Goal: Task Accomplishment & Management: Use online tool/utility

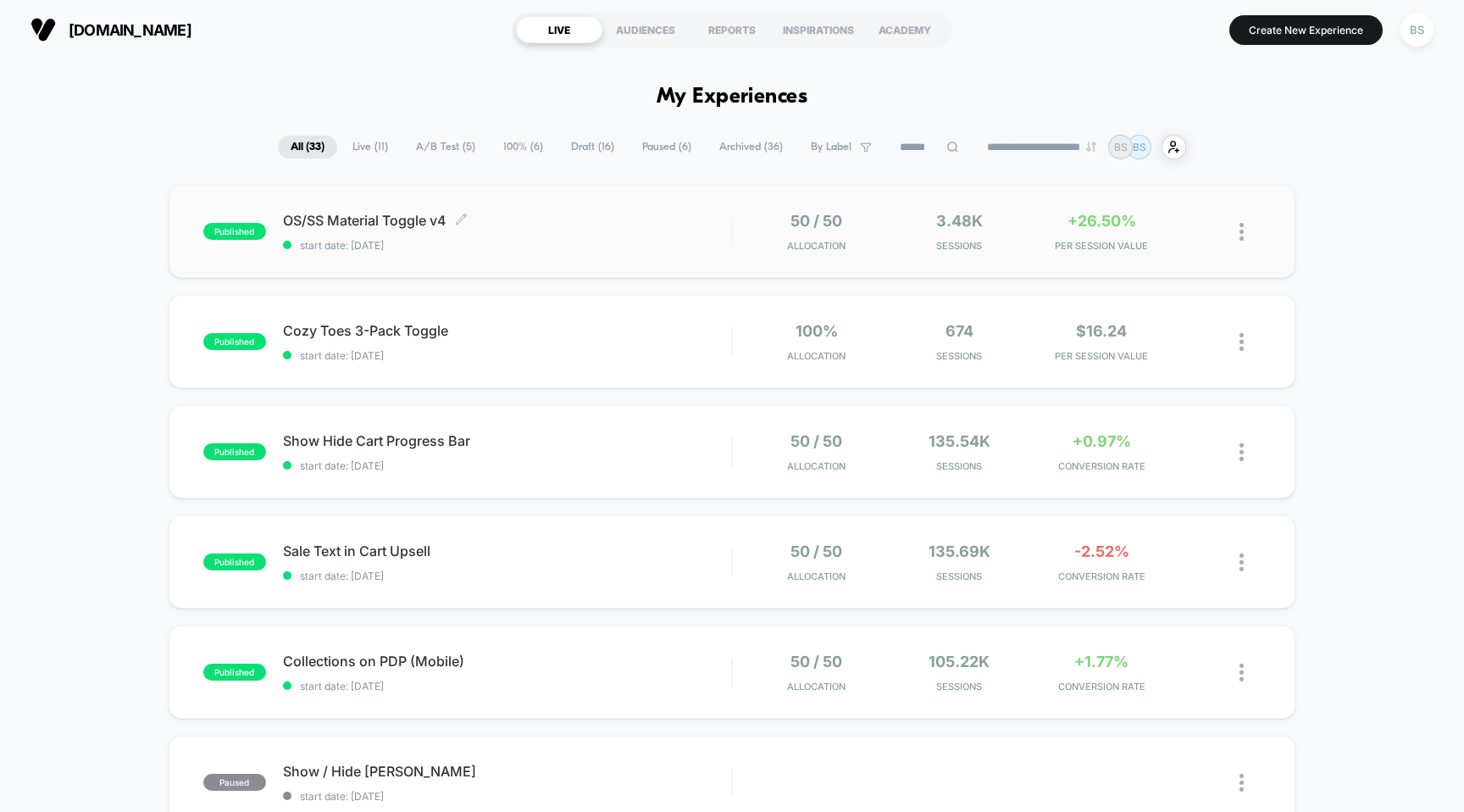
click at [657, 253] on div "published OS/SS Material Toggle v4 Click to edit experience details Click to ed…" at bounding box center [733, 231] width 1128 height 93
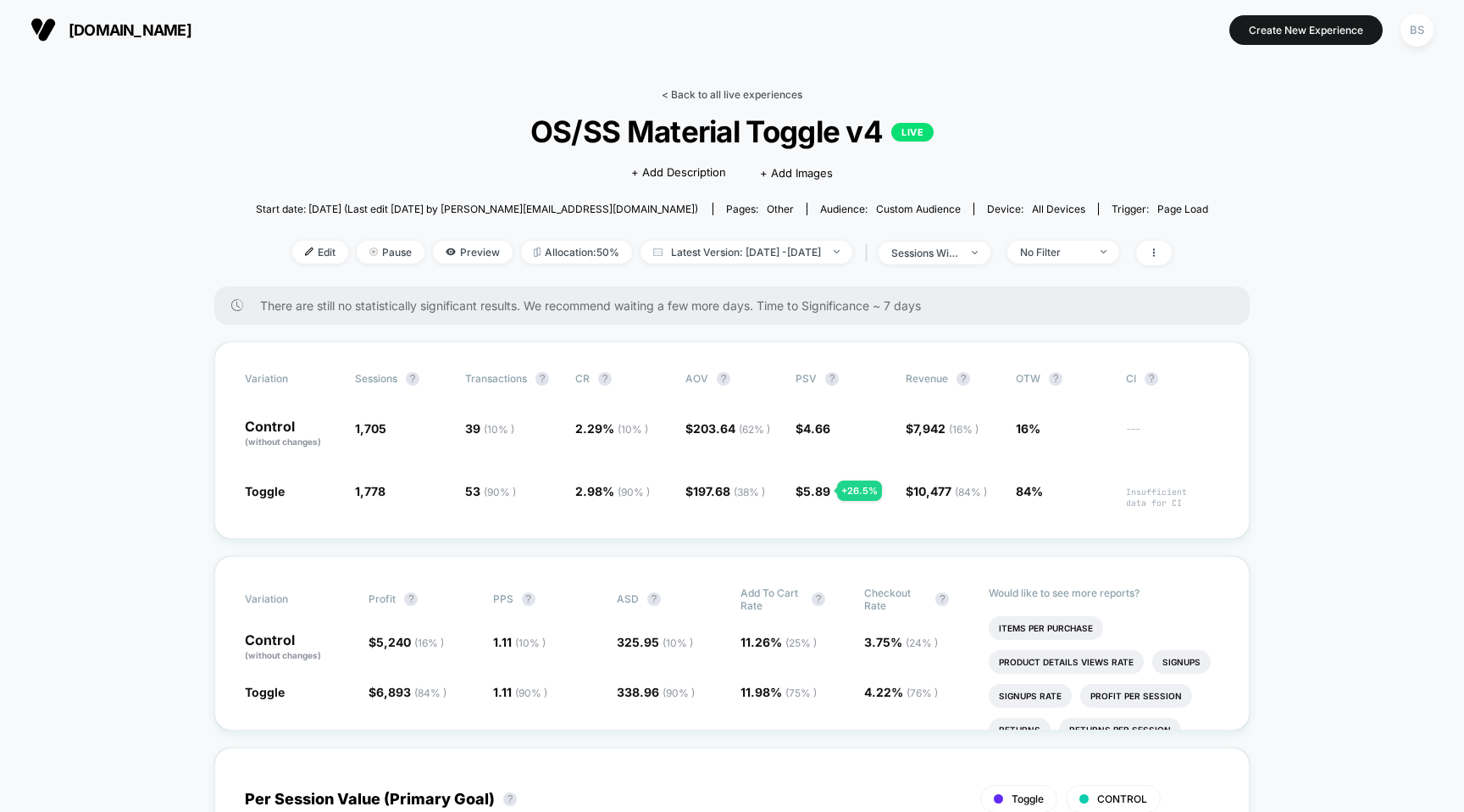
click at [678, 99] on link "< Back to all live experiences" at bounding box center [732, 94] width 141 height 13
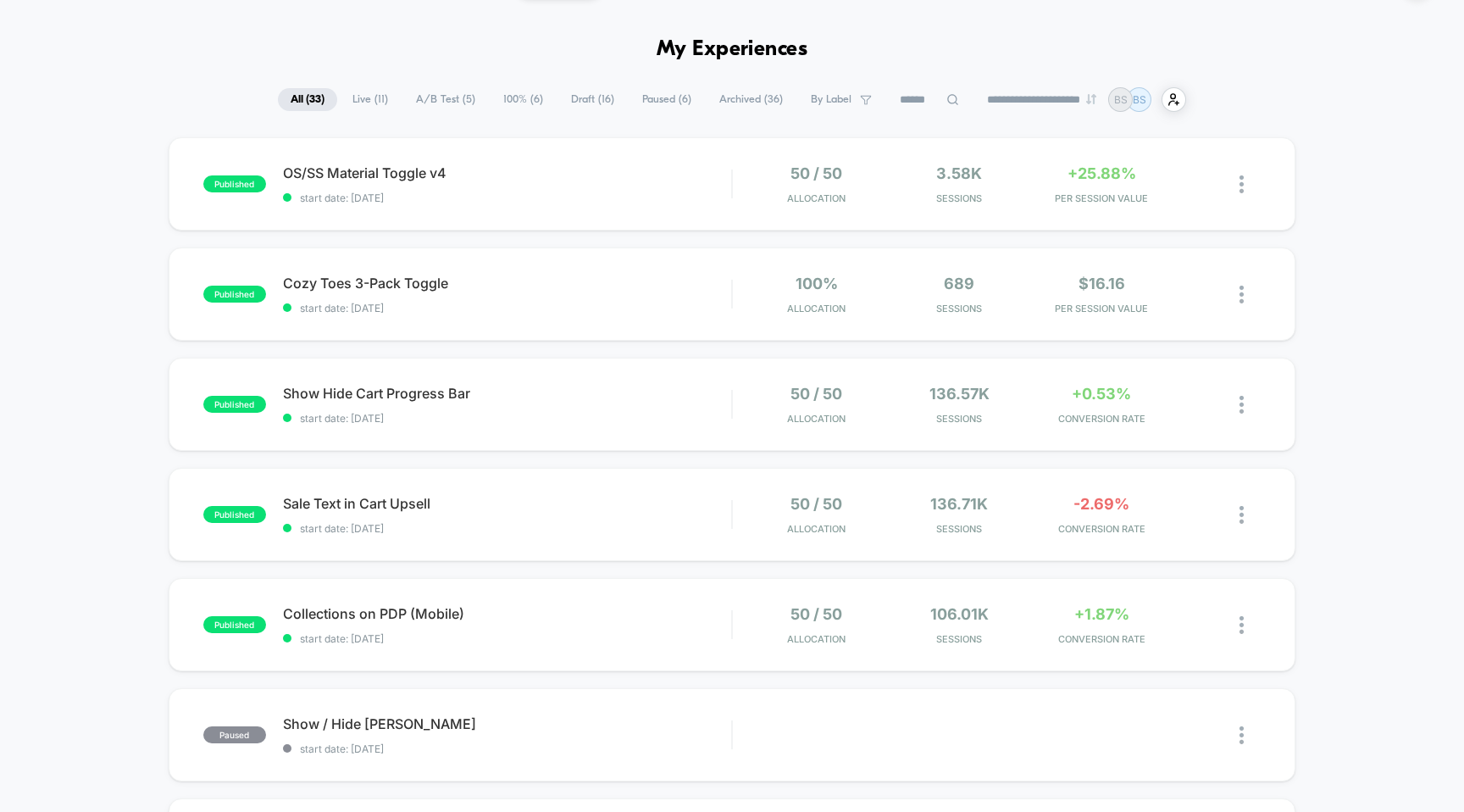
scroll to position [49, 0]
click at [759, 410] on div "50 / 50 Allocation" at bounding box center [816, 403] width 134 height 40
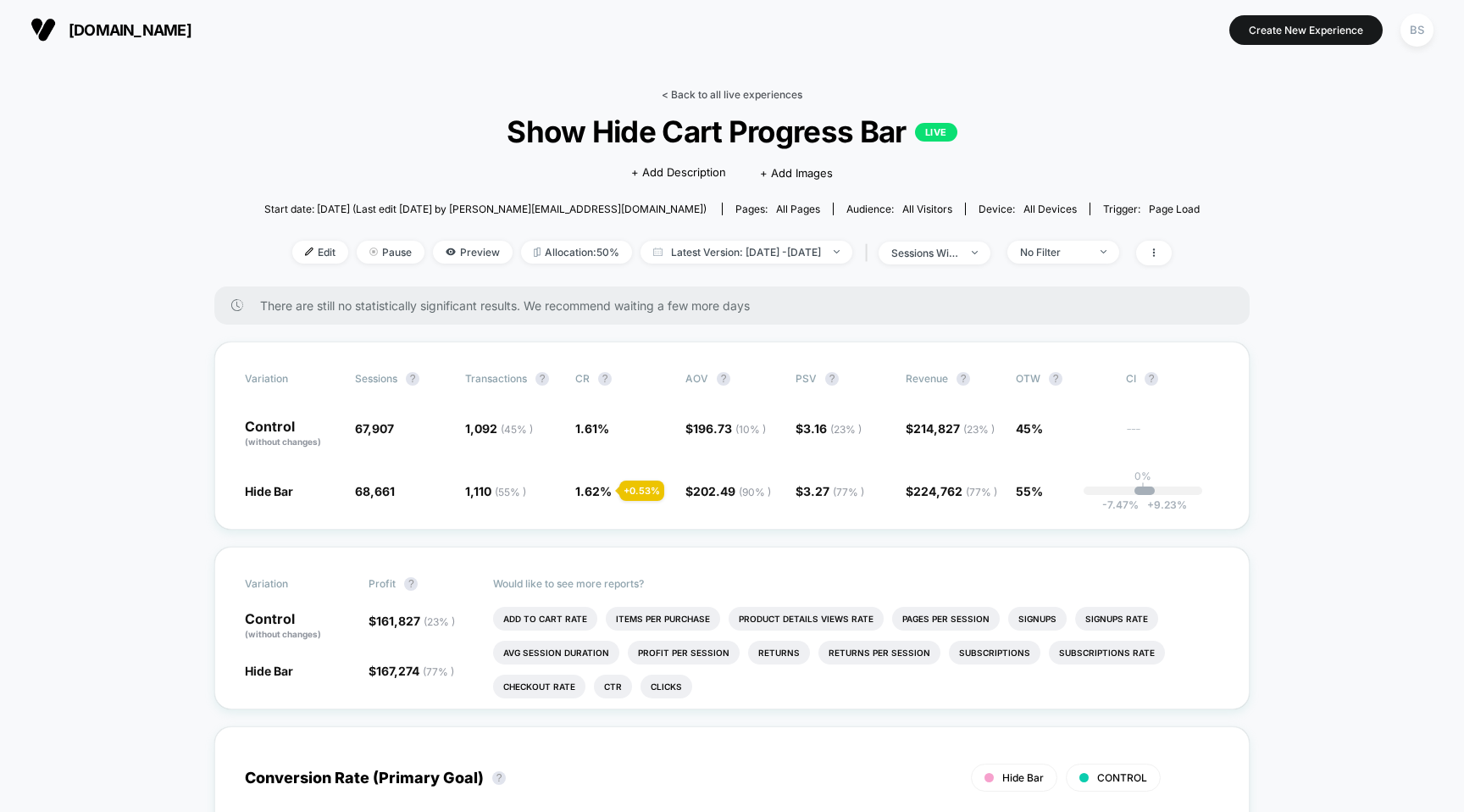
click at [684, 91] on link "< Back to all live experiences" at bounding box center [732, 94] width 141 height 13
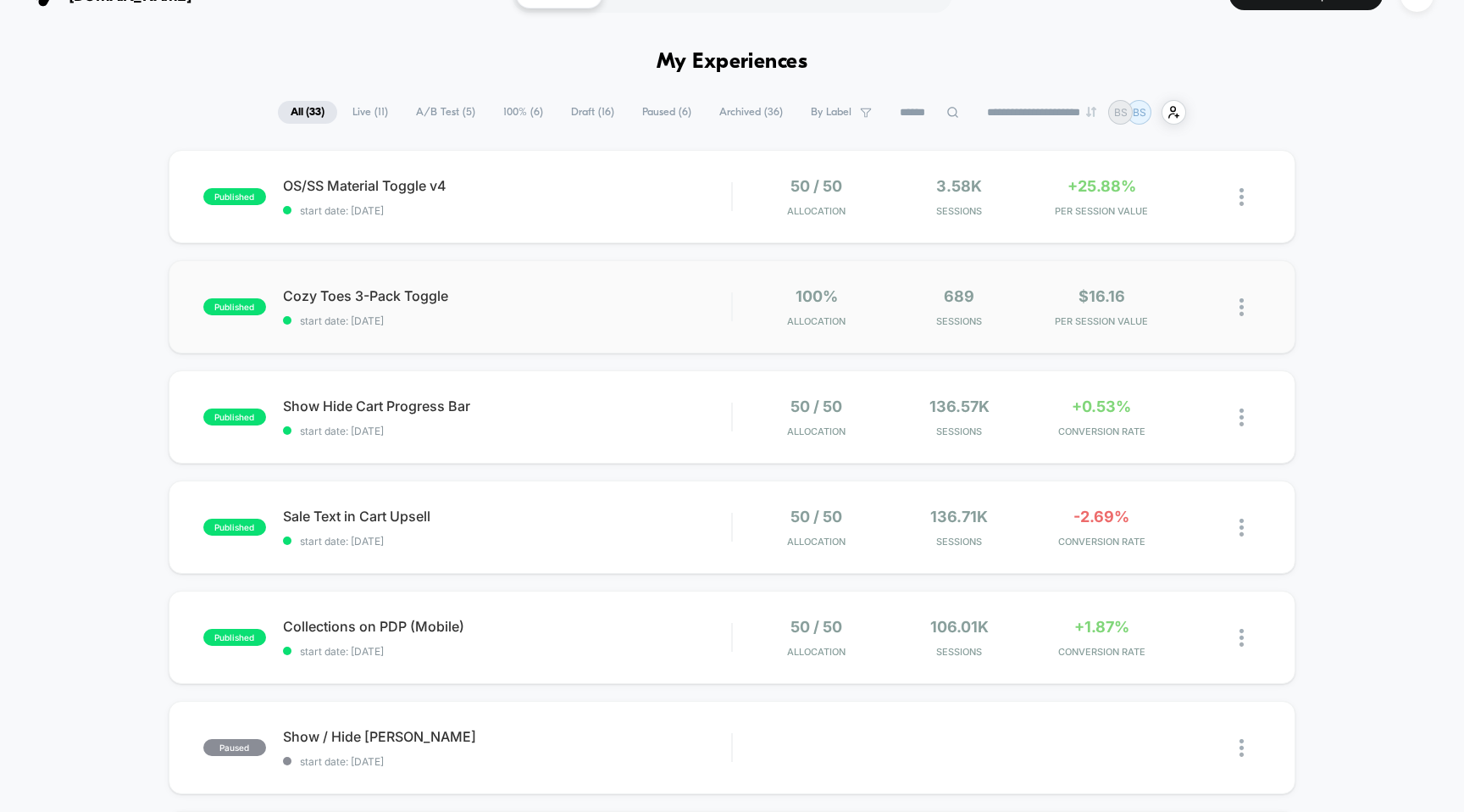
scroll to position [46, 0]
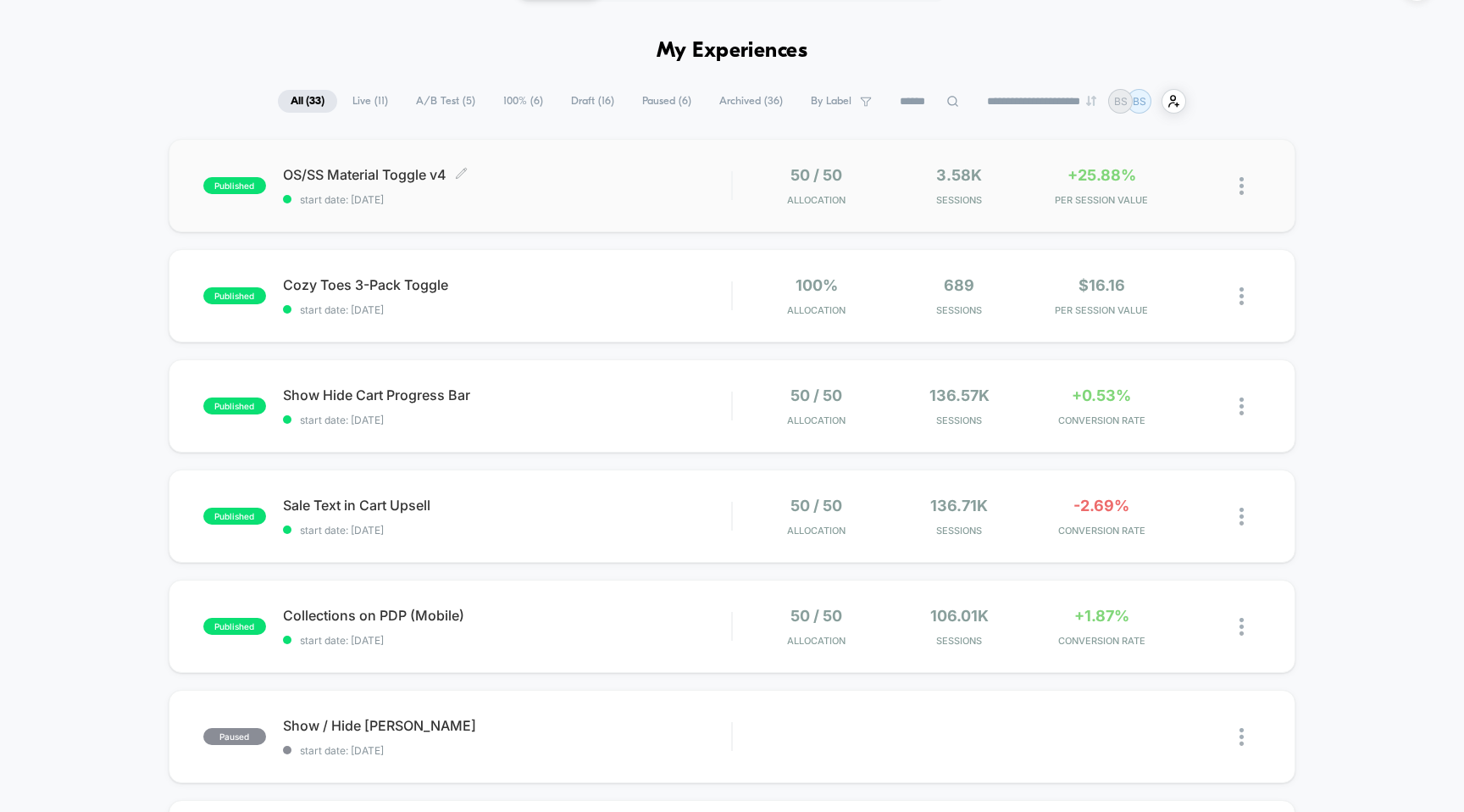
click at [474, 189] on div "OS/SS Material Toggle v4 Click to edit experience details Click to edit experie…" at bounding box center [508, 186] width 450 height 40
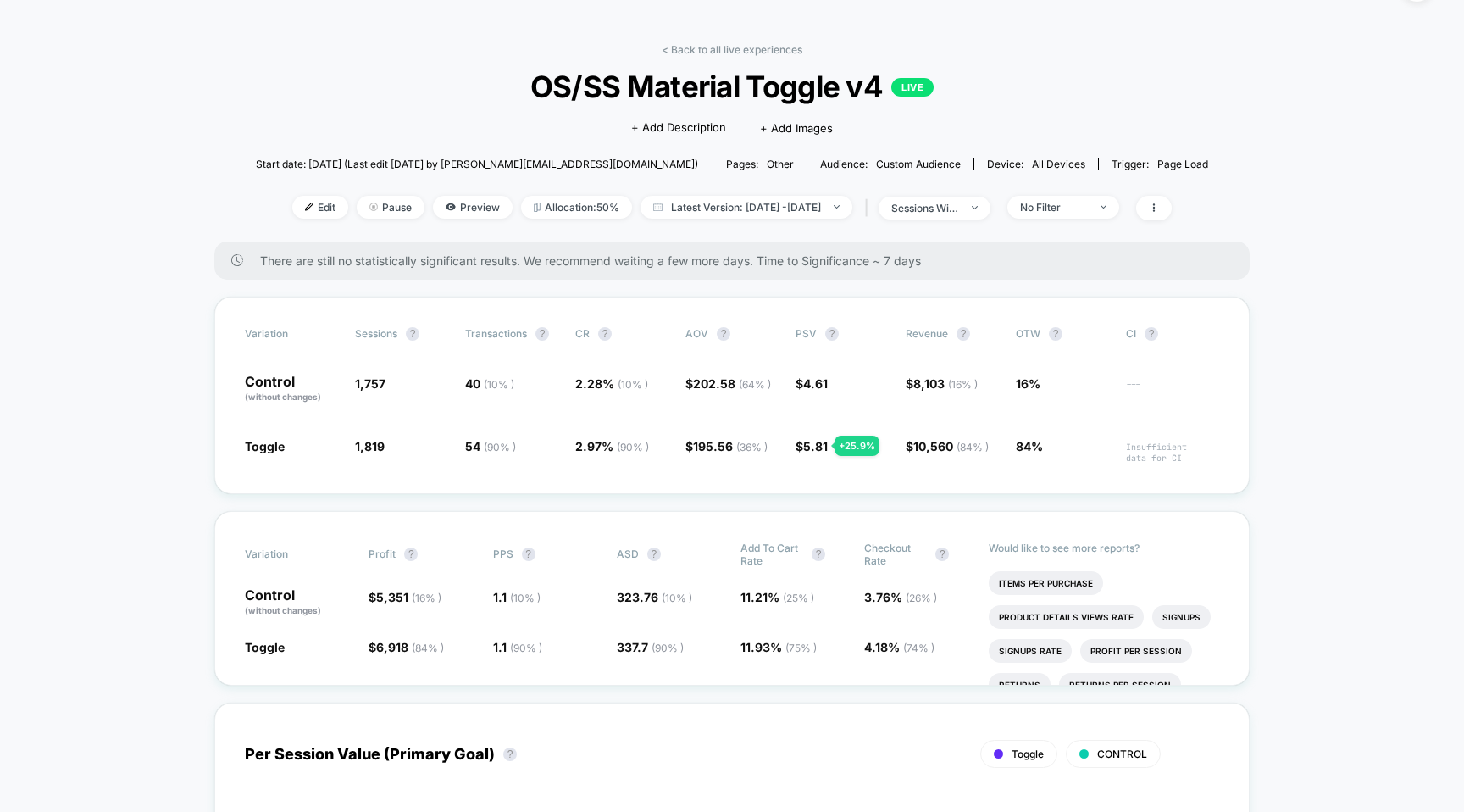
scroll to position [47, 0]
